Goal: Task Accomplishment & Management: Manage account settings

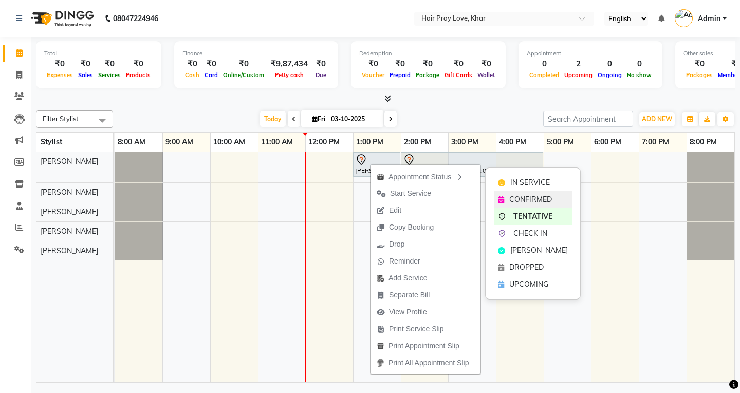
click at [524, 195] on span "CONFIRMED" at bounding box center [531, 199] width 43 height 11
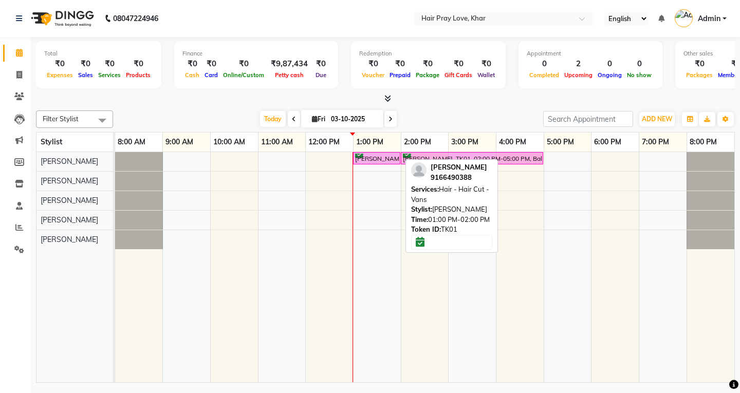
click at [371, 157] on div "[PERSON_NAME], TK01, 01:00 PM-02:00 PM, Hair - Hair Cut - Vans" at bounding box center [376, 159] width 45 height 10
select select "6"
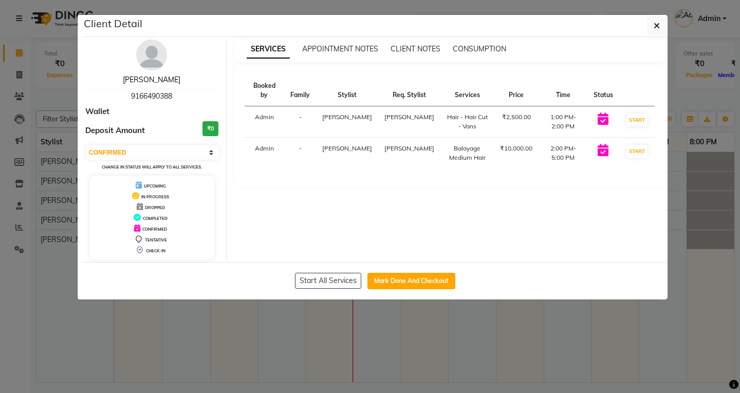
click at [150, 79] on link "[PERSON_NAME]" at bounding box center [152, 79] width 58 height 9
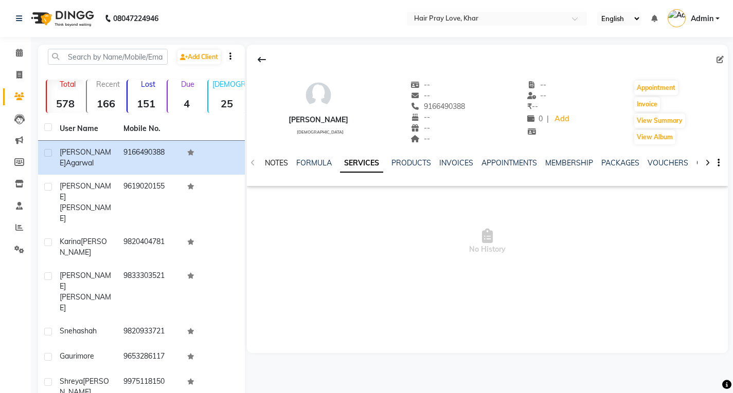
click at [276, 166] on link "NOTES" at bounding box center [276, 162] width 23 height 9
click at [311, 167] on link "FORMULA" at bounding box center [322, 162] width 35 height 9
click at [369, 161] on link "SERVICES" at bounding box center [365, 162] width 35 height 9
click at [396, 161] on link "PRODUCTS" at bounding box center [403, 162] width 40 height 9
click at [441, 161] on link "INVOICES" at bounding box center [441, 162] width 34 height 9
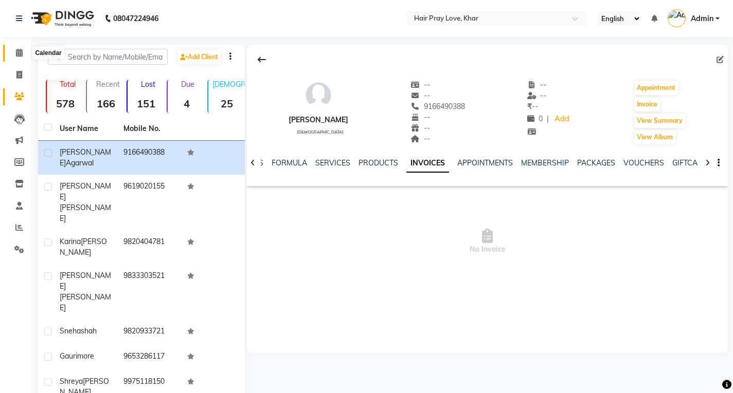
click at [11, 52] on span at bounding box center [19, 53] width 18 height 12
